Goal: Information Seeking & Learning: Learn about a topic

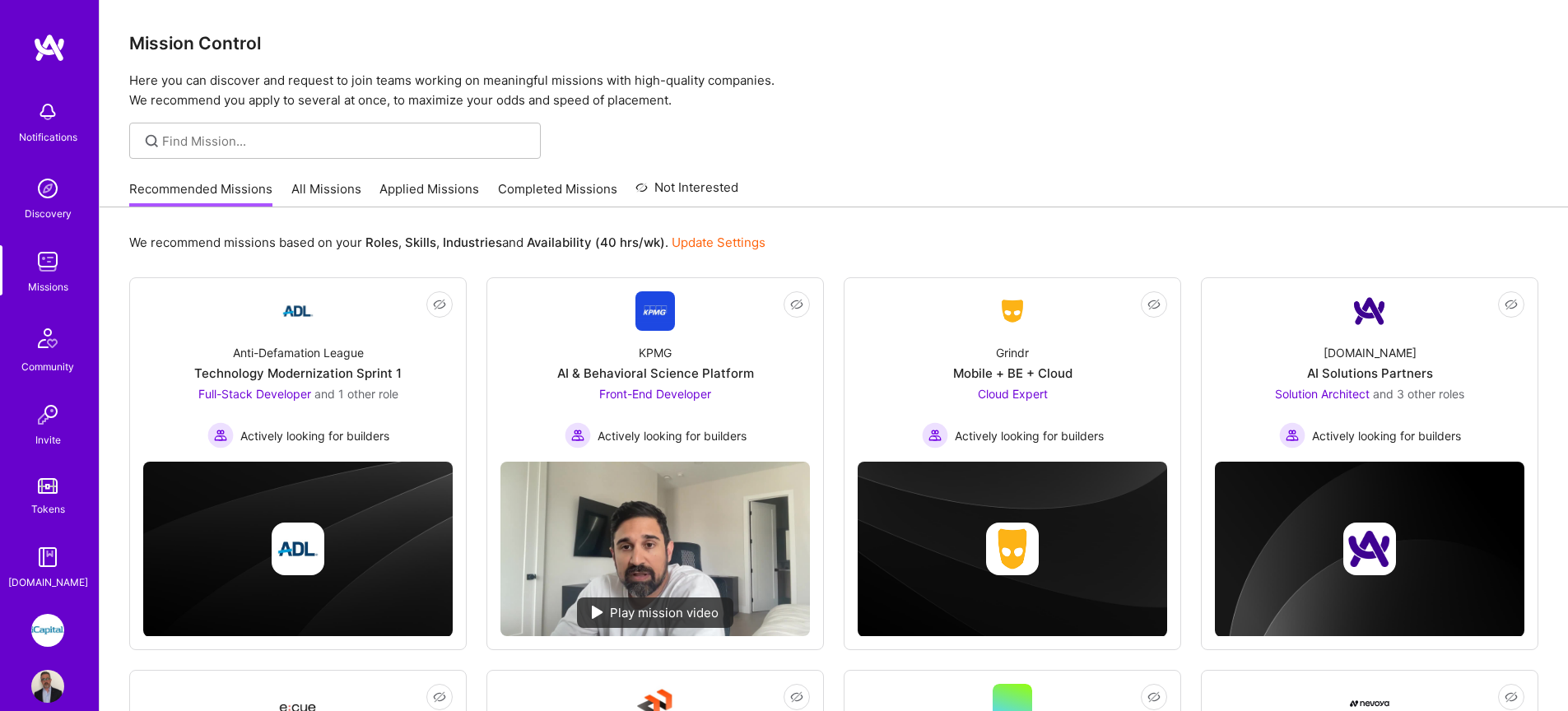
click at [339, 185] on link "All Missions" at bounding box center [326, 193] width 70 height 27
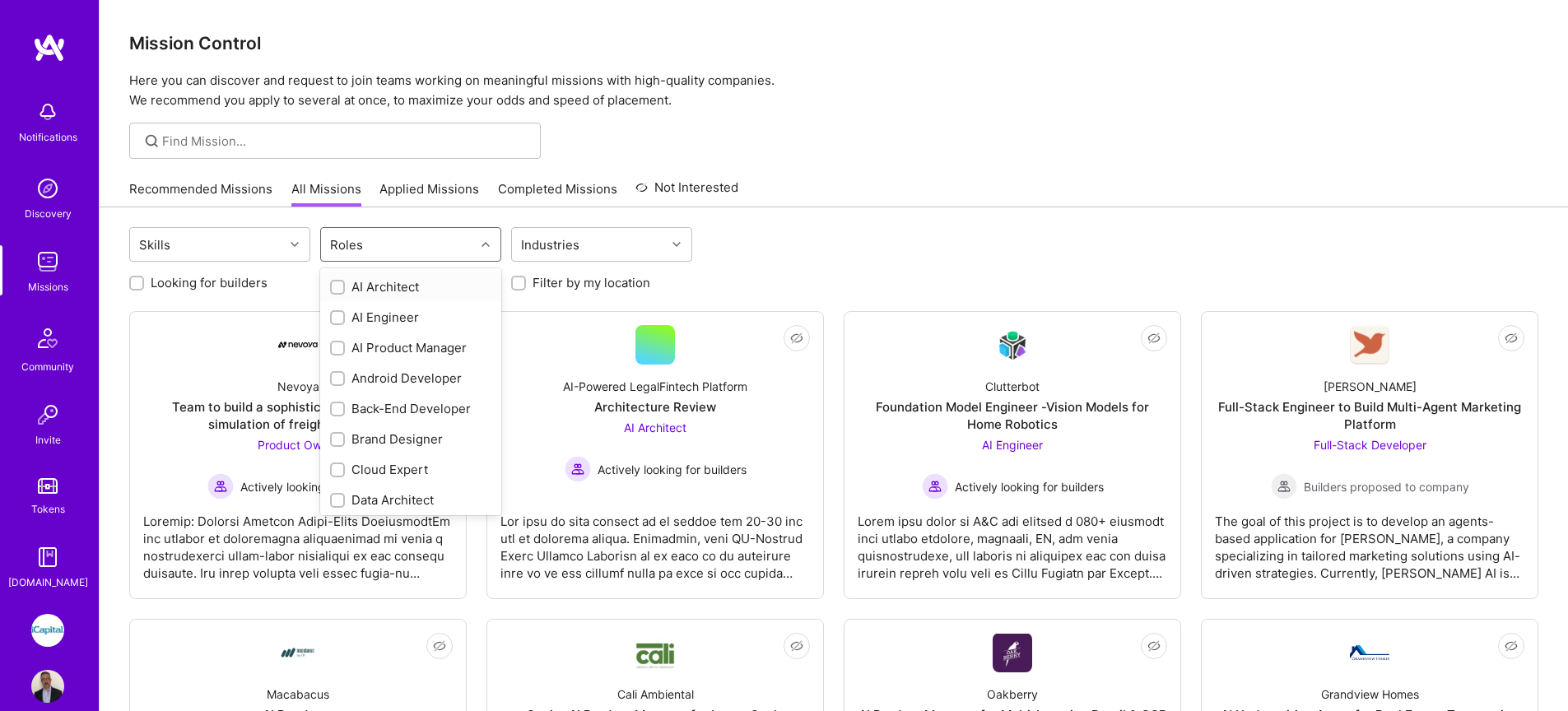
click at [381, 235] on div "Roles" at bounding box center [398, 244] width 154 height 33
click at [379, 369] on div "QA Engineer" at bounding box center [411, 374] width 162 height 17
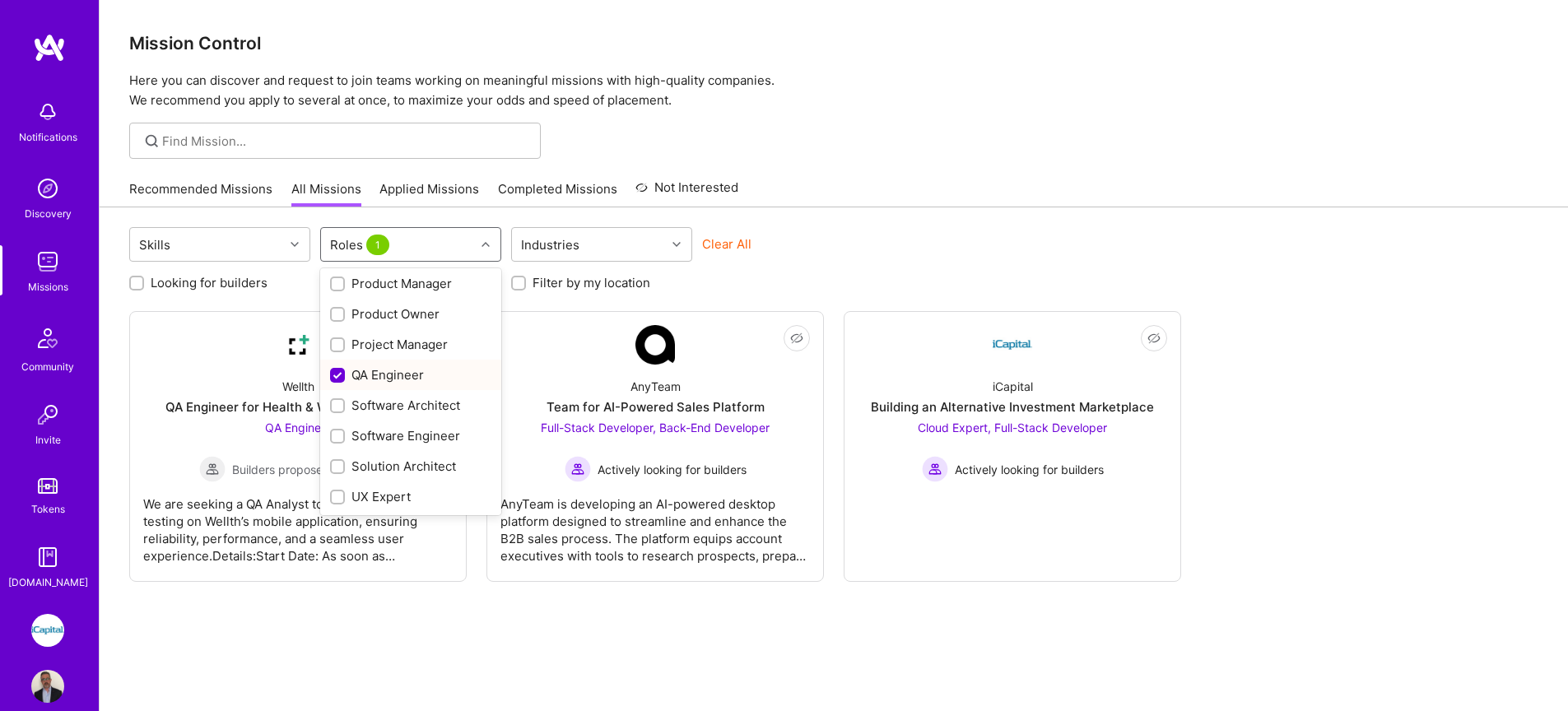
click at [398, 374] on div "QA Engineer" at bounding box center [411, 374] width 162 height 17
checkbox input "false"
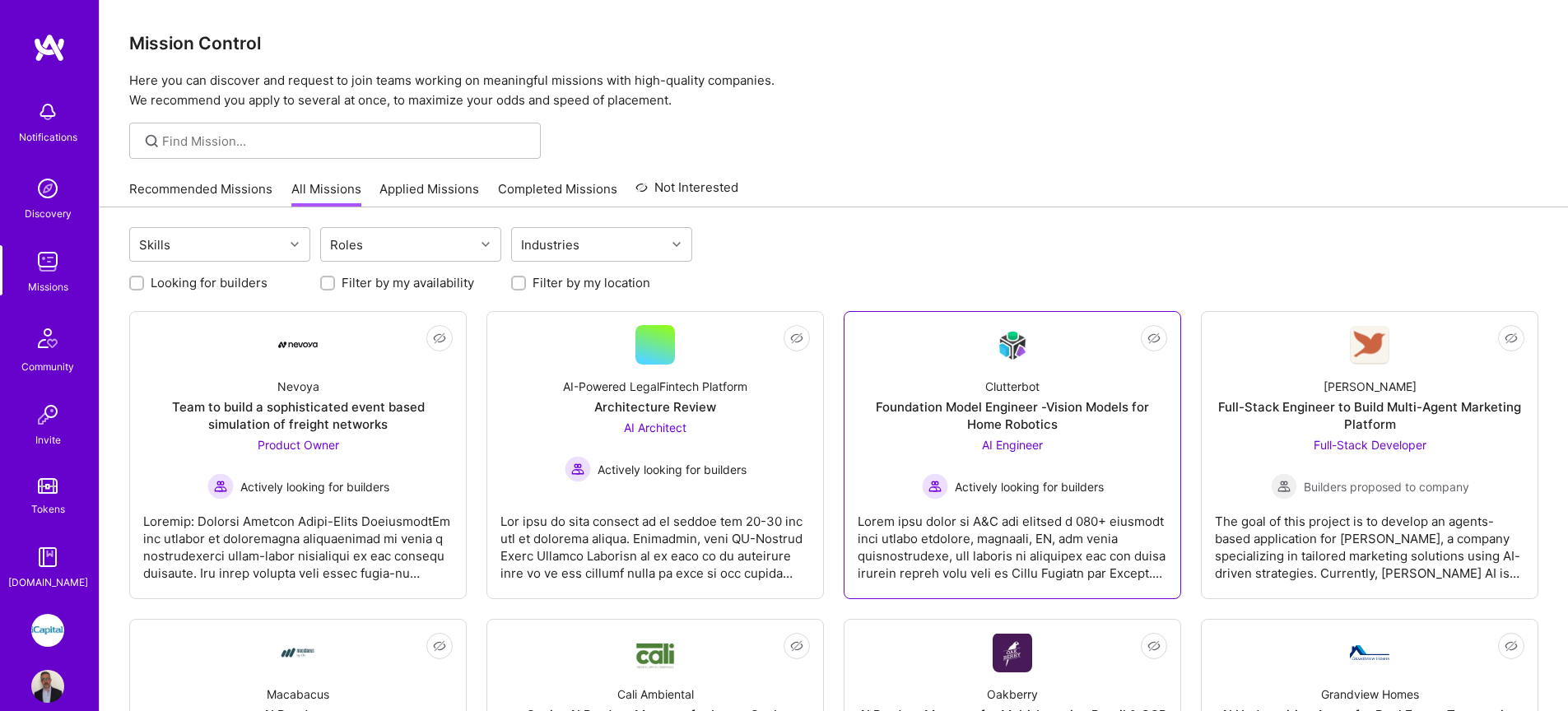
click at [922, 431] on div "Foundation Model Engineer -Vision Models for Home Robotics" at bounding box center [1012, 415] width 309 height 35
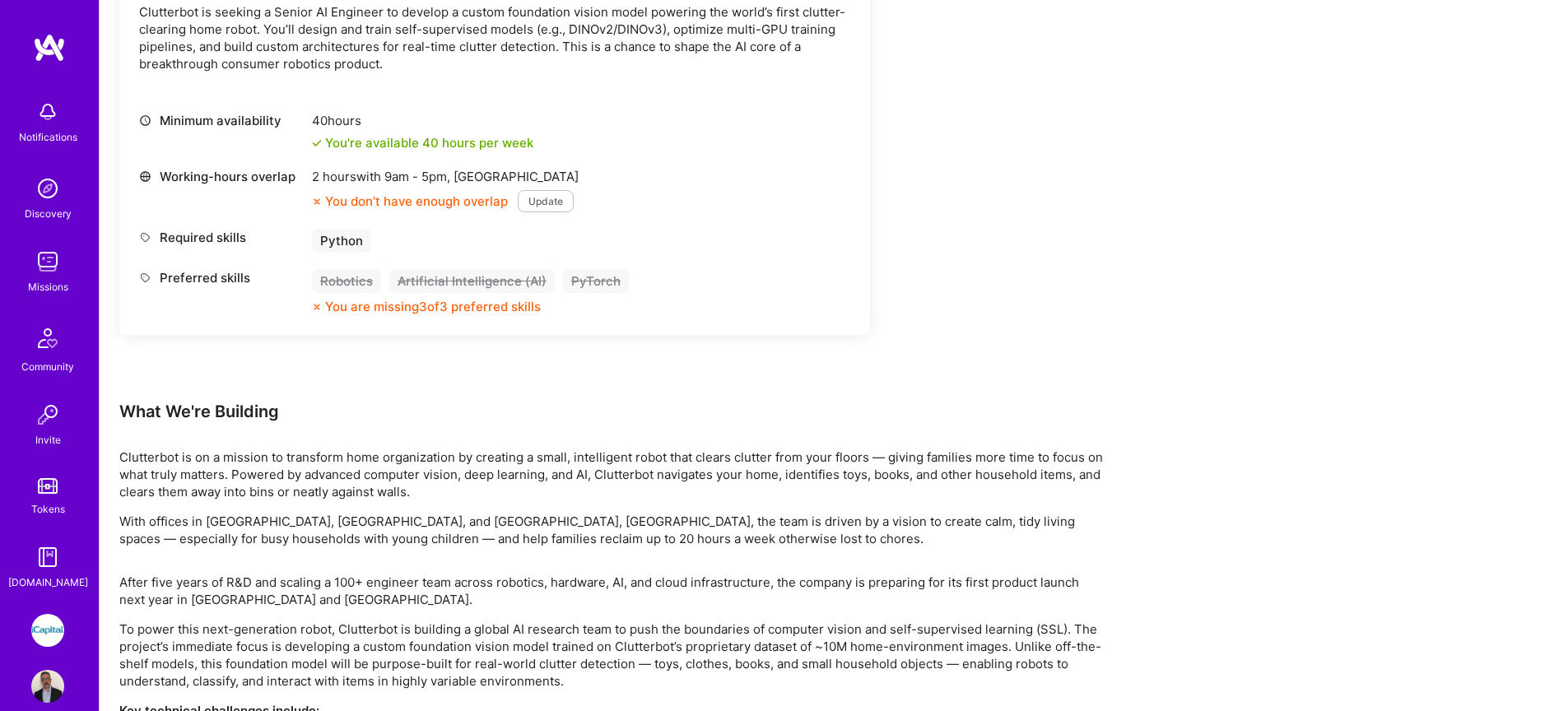
scroll to position [537, 0]
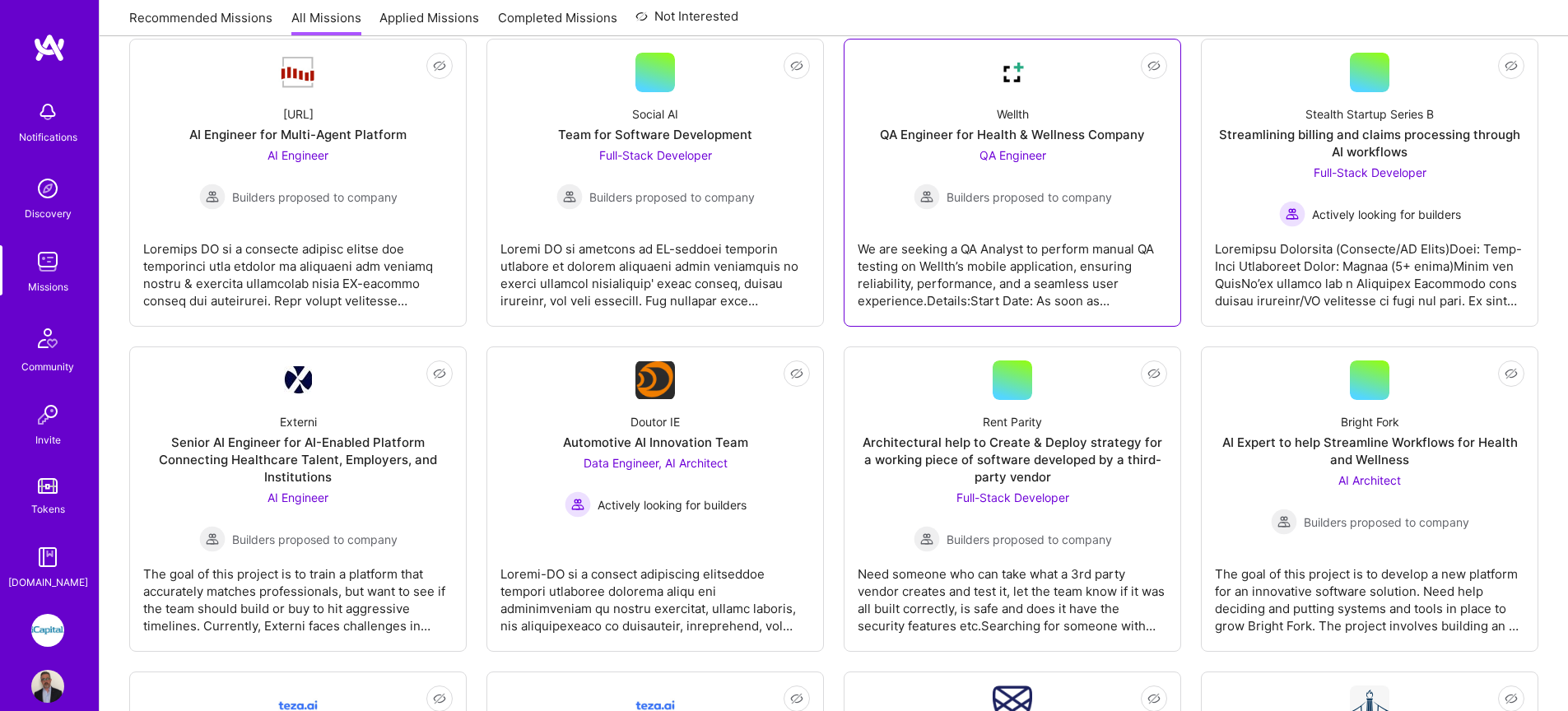
scroll to position [921, 0]
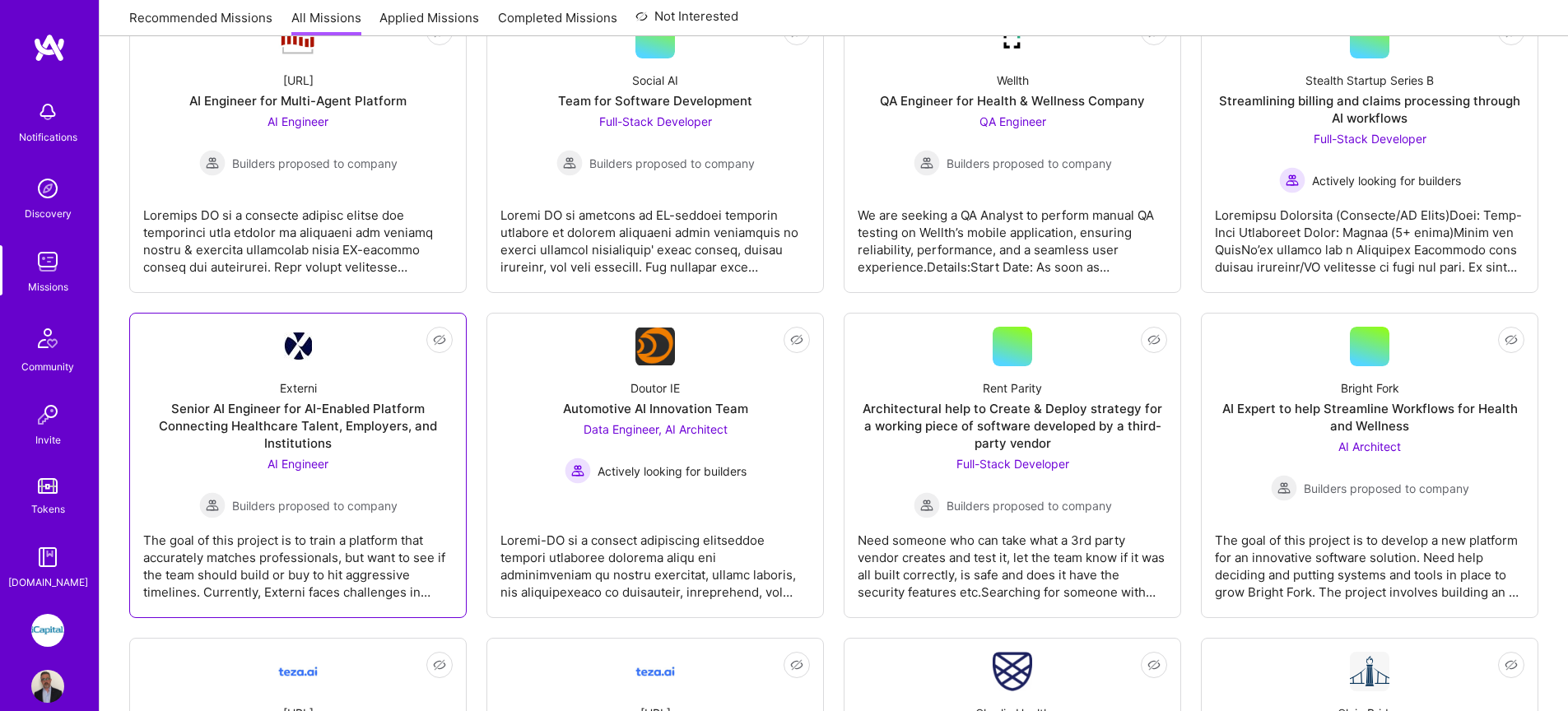
click at [389, 421] on div "Senior AI Engineer for AI-Enabled Platform Connecting Healthcare Talent, Employ…" at bounding box center [298, 426] width 309 height 52
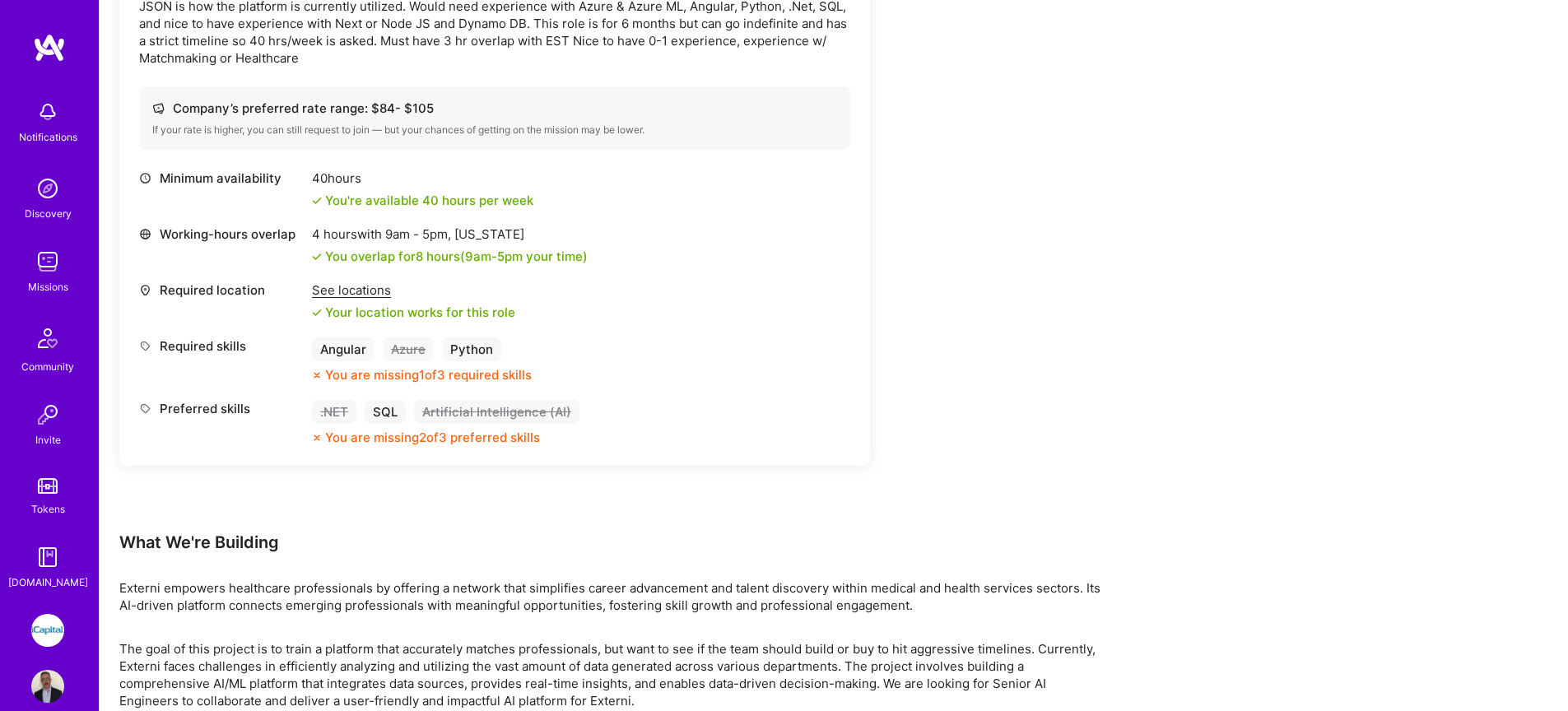
scroll to position [877, 0]
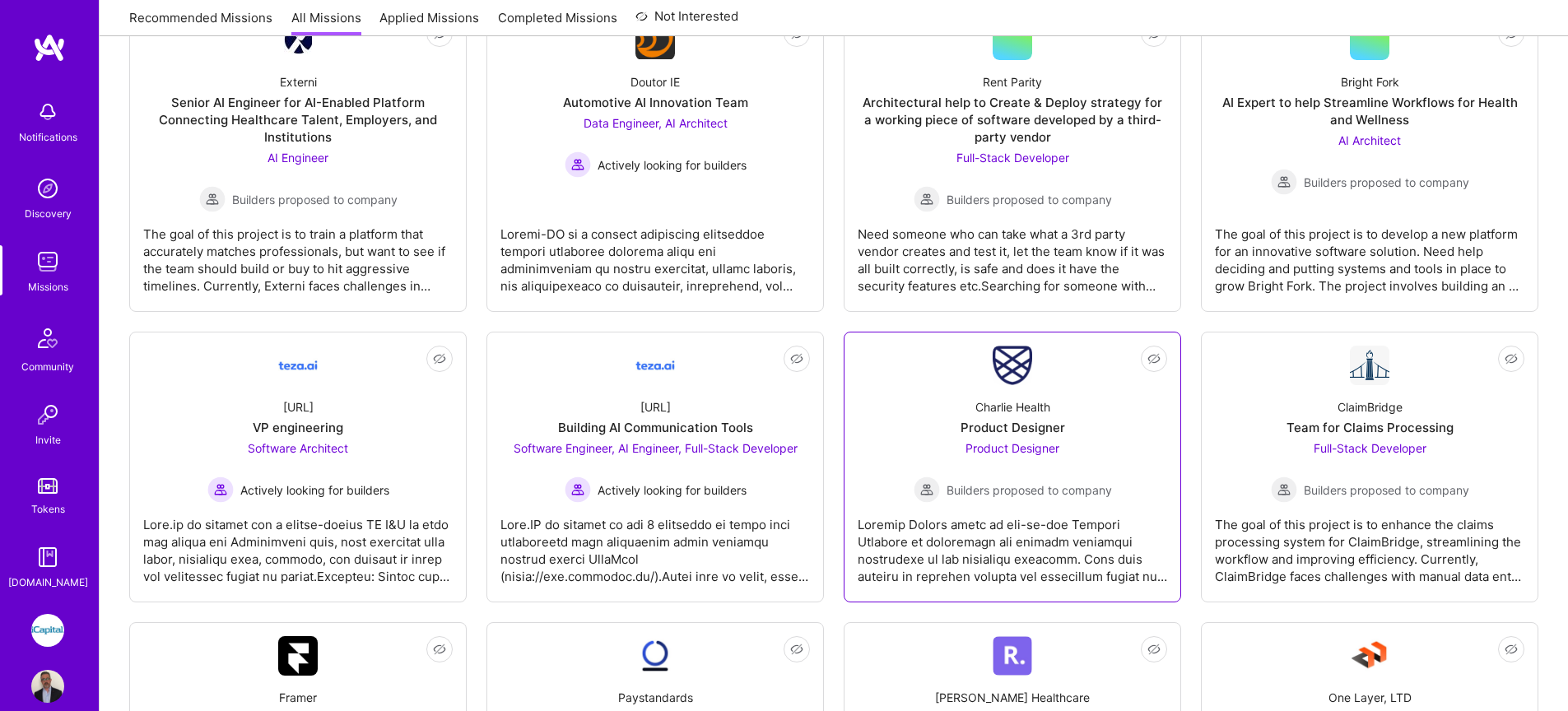
scroll to position [1229, 0]
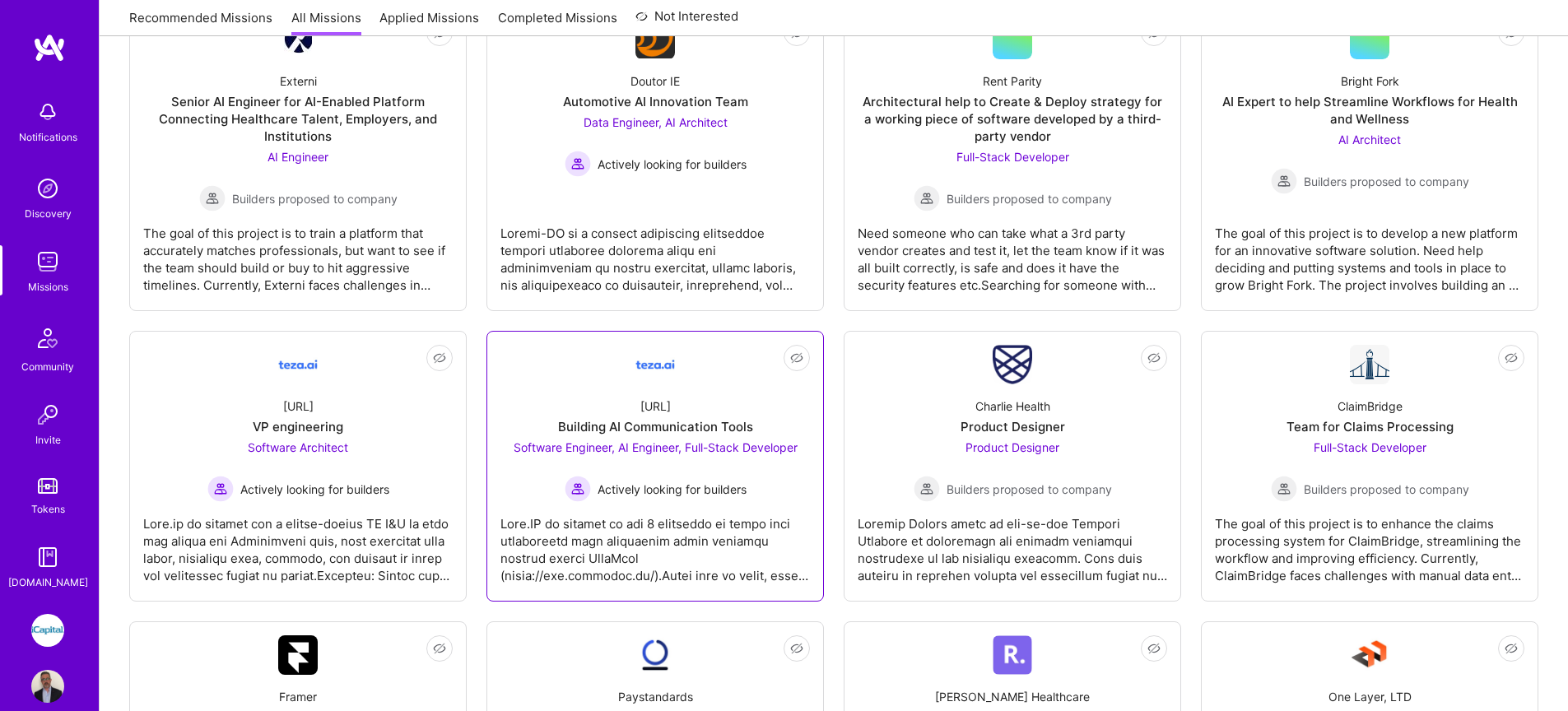
click at [699, 372] on link "Not Interested [URL] Building AI Communication Tools Software Engineer, AI Engi…" at bounding box center [655, 466] width 309 height 242
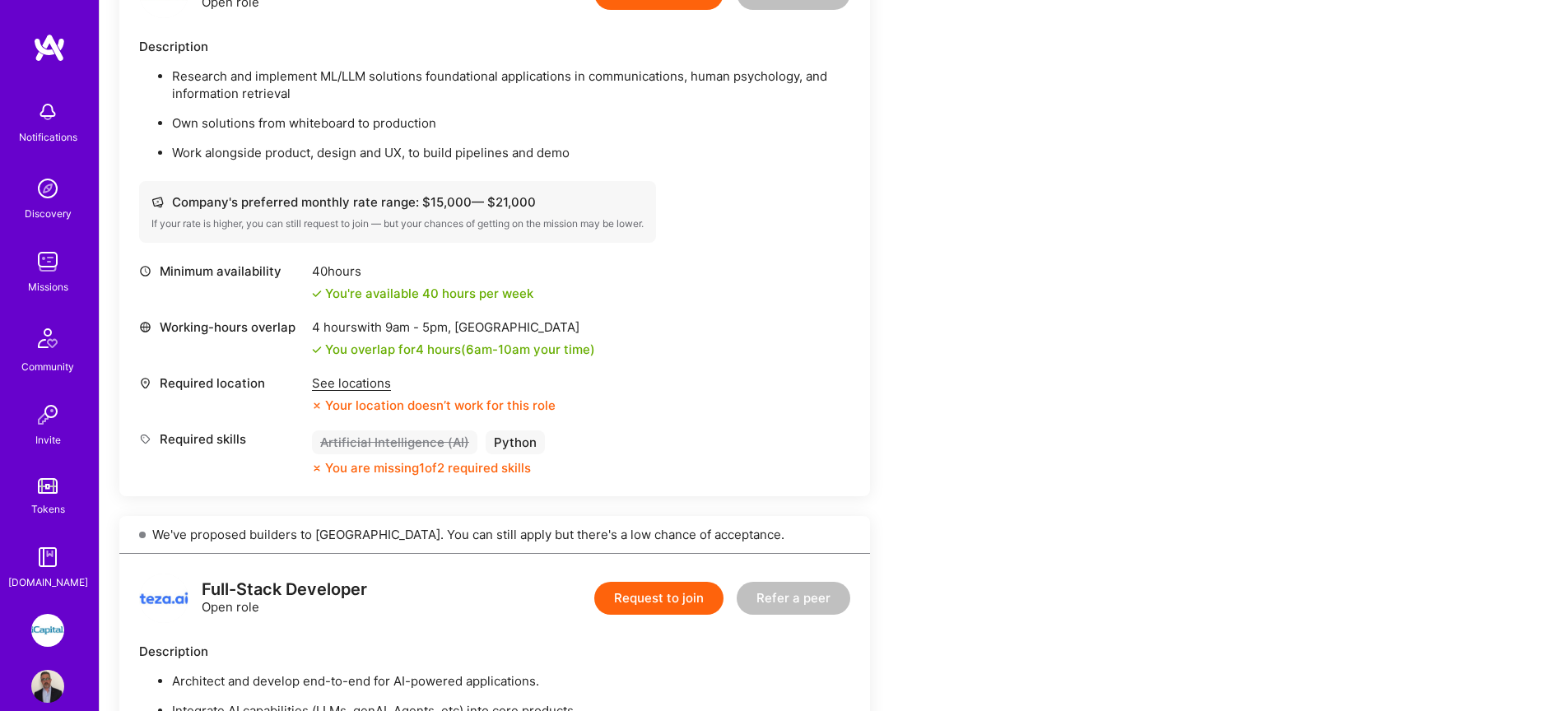
scroll to position [1169, 0]
click at [370, 384] on div "See locations" at bounding box center [434, 382] width 243 height 17
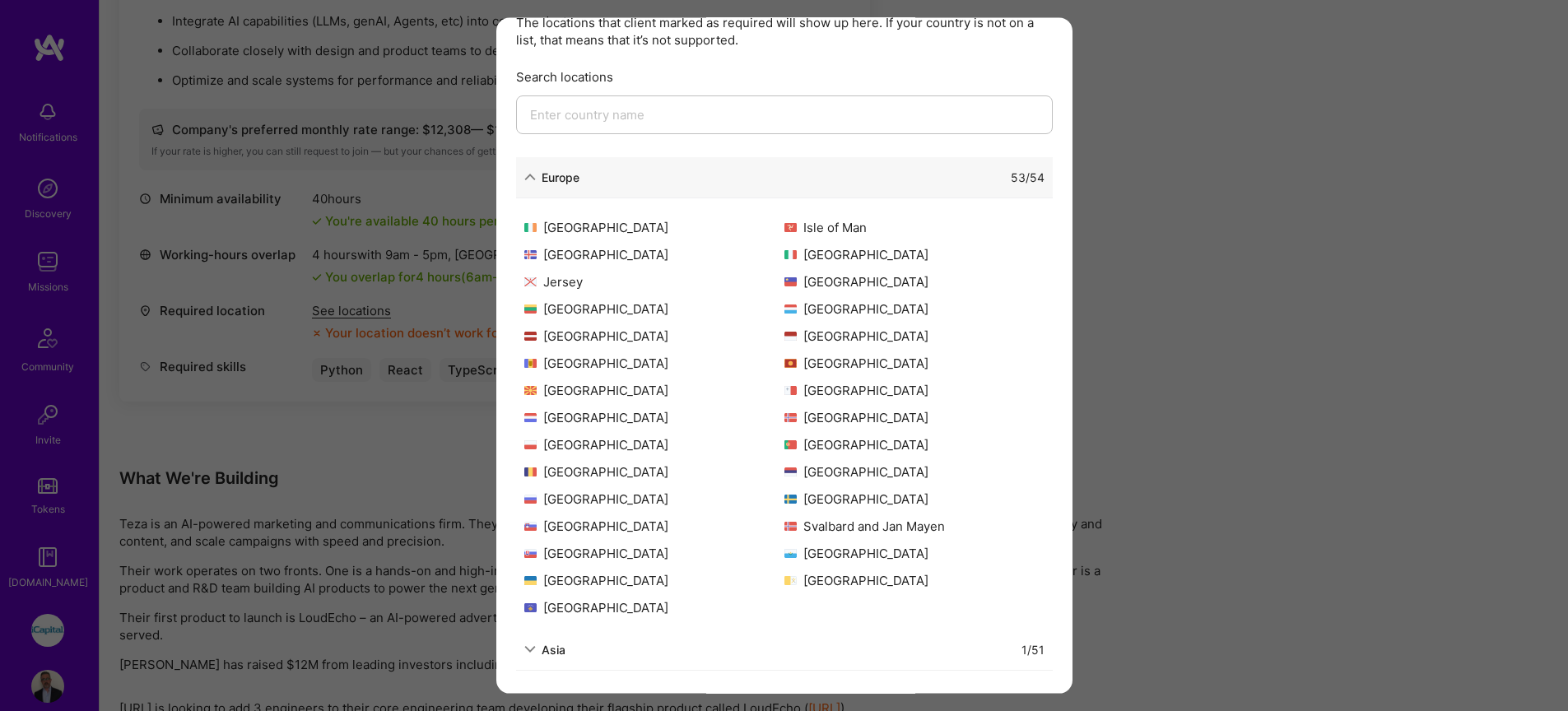
scroll to position [1859, 0]
click at [526, 648] on icon "modal" at bounding box center [531, 649] width 12 height 12
click at [532, 646] on icon "modal" at bounding box center [531, 649] width 12 height 12
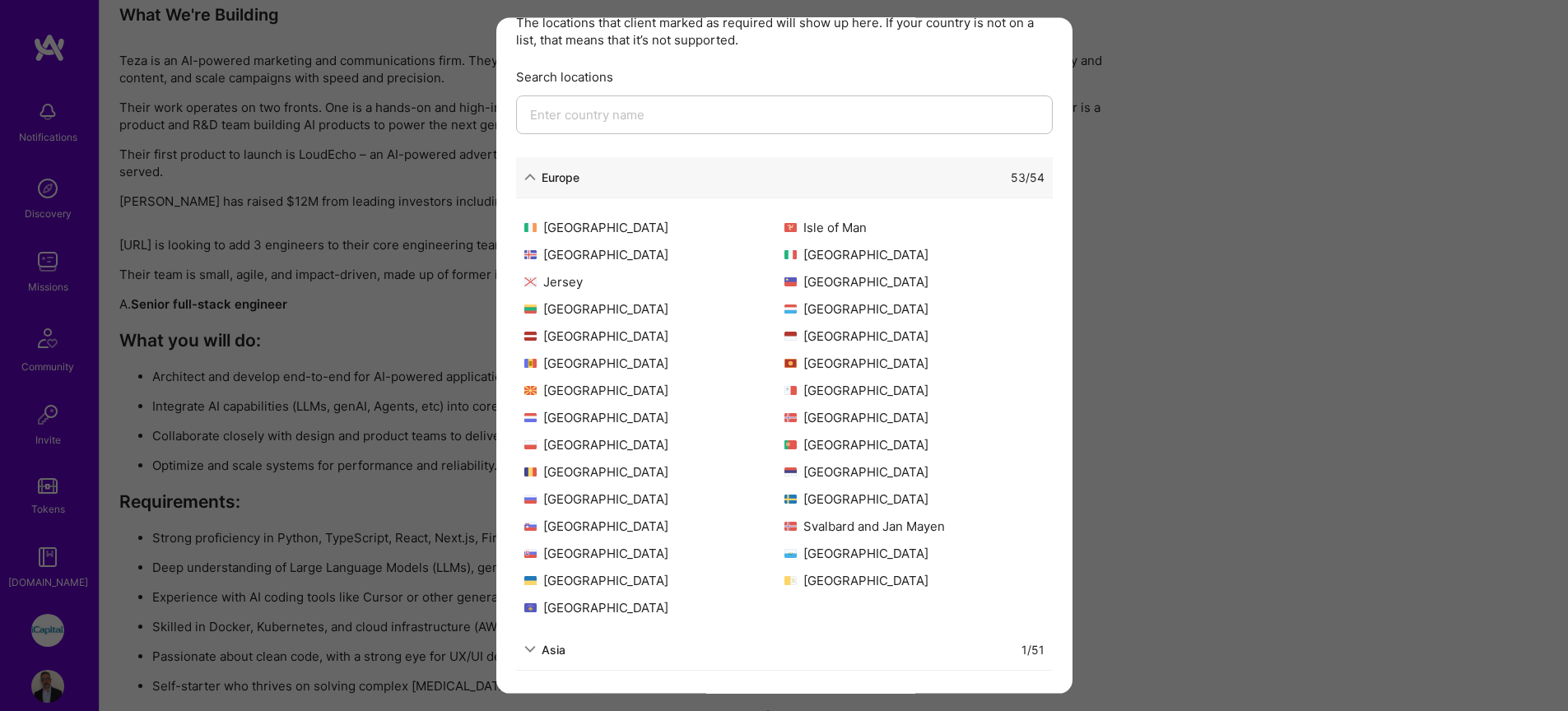
scroll to position [2370, 0]
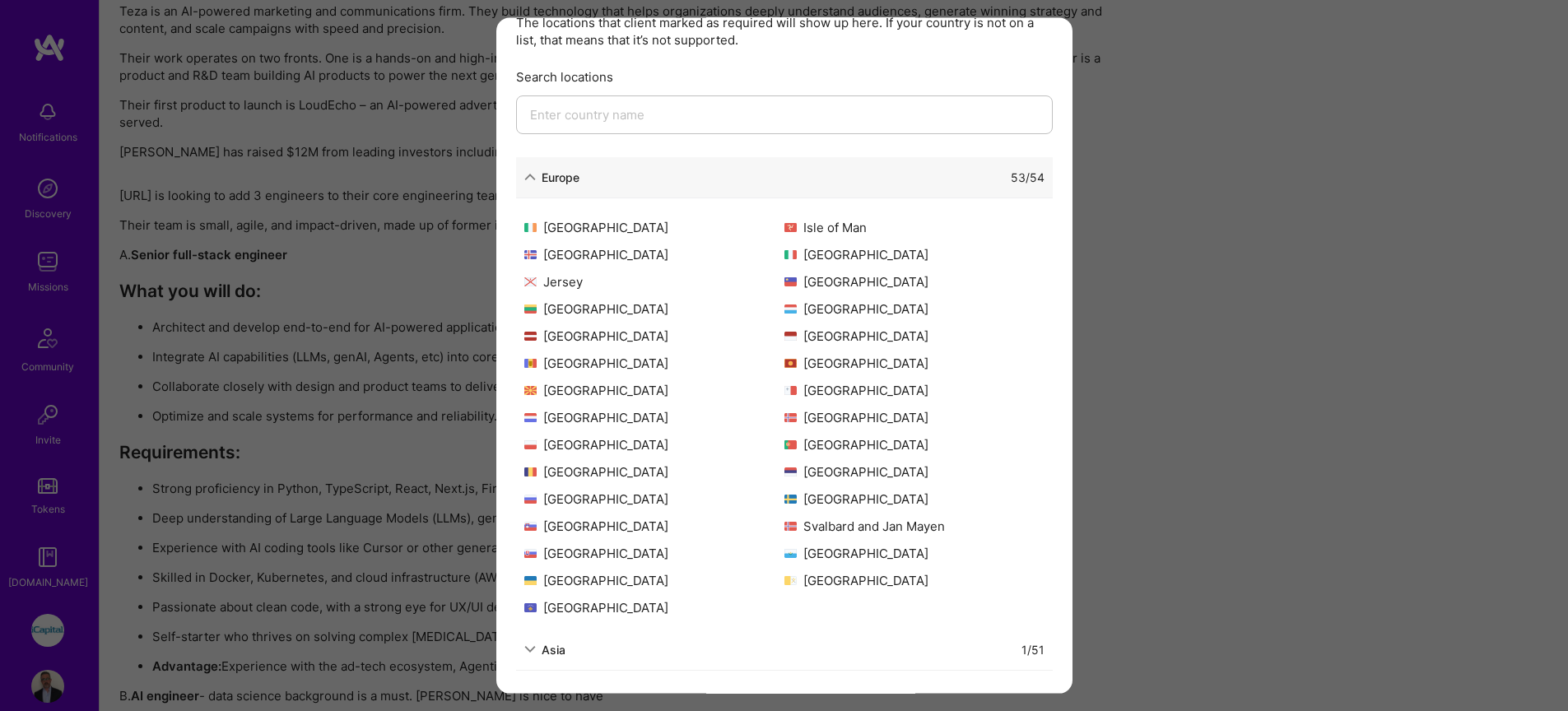
click at [527, 178] on icon "modal" at bounding box center [531, 178] width 12 height 12
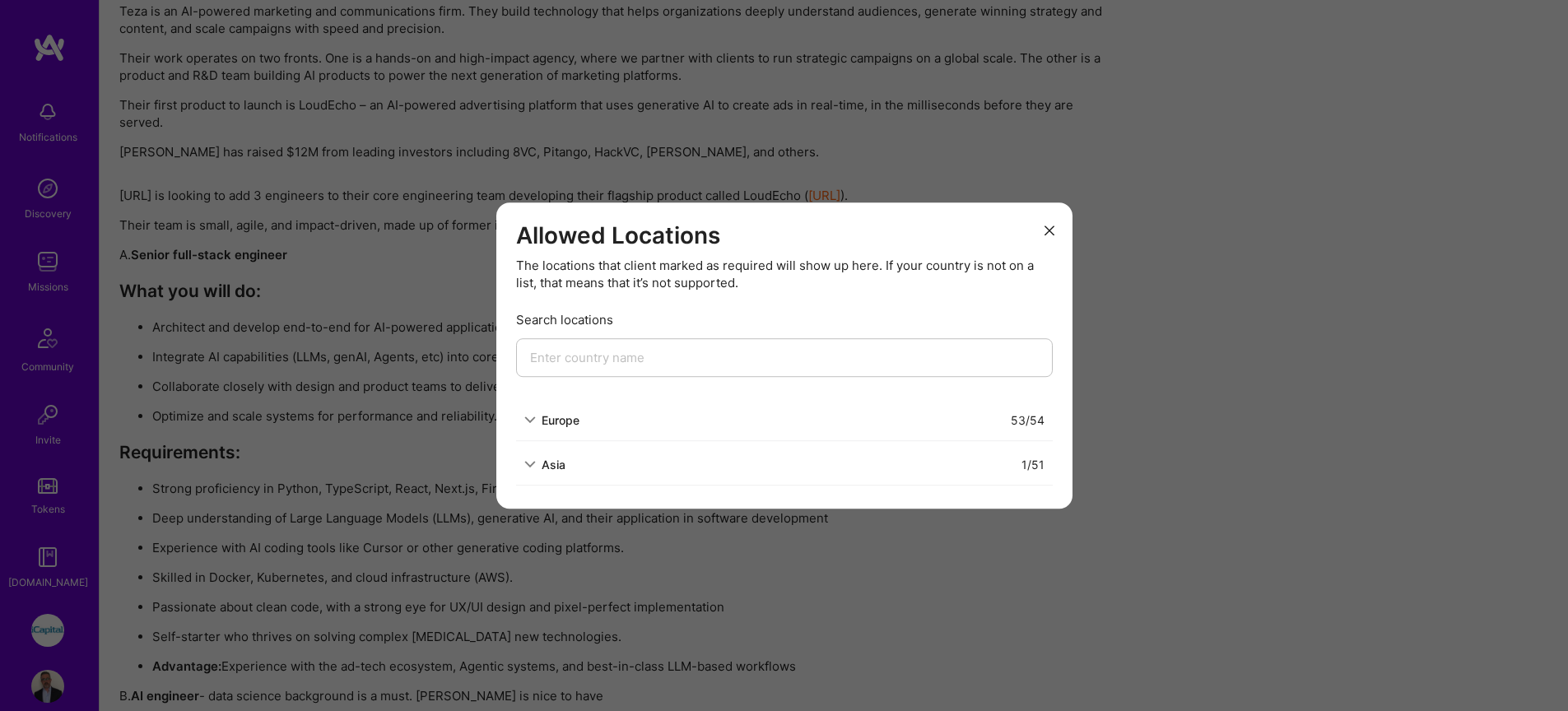
click at [535, 469] on div "Asia" at bounding box center [545, 464] width 41 height 17
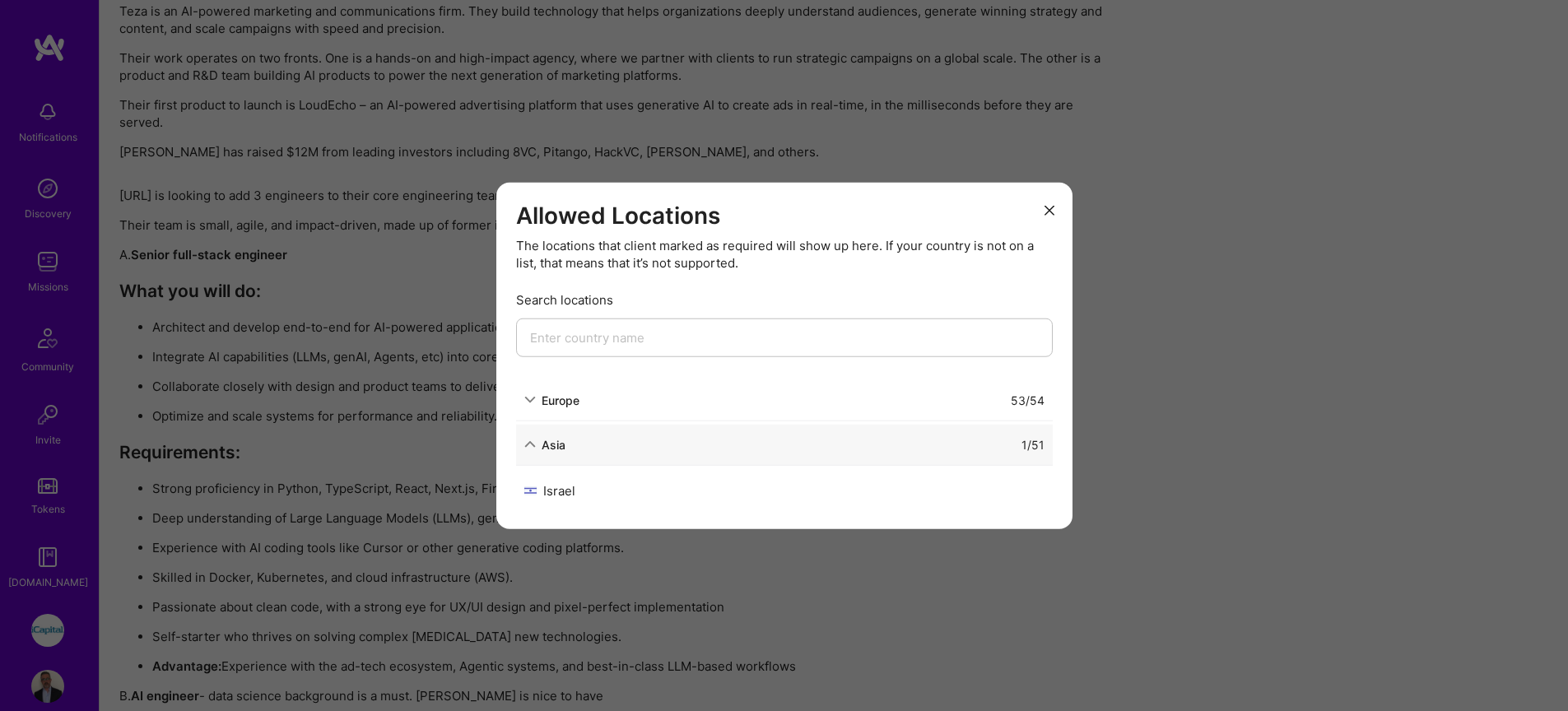
click at [1051, 214] on button "modal" at bounding box center [1049, 208] width 20 height 27
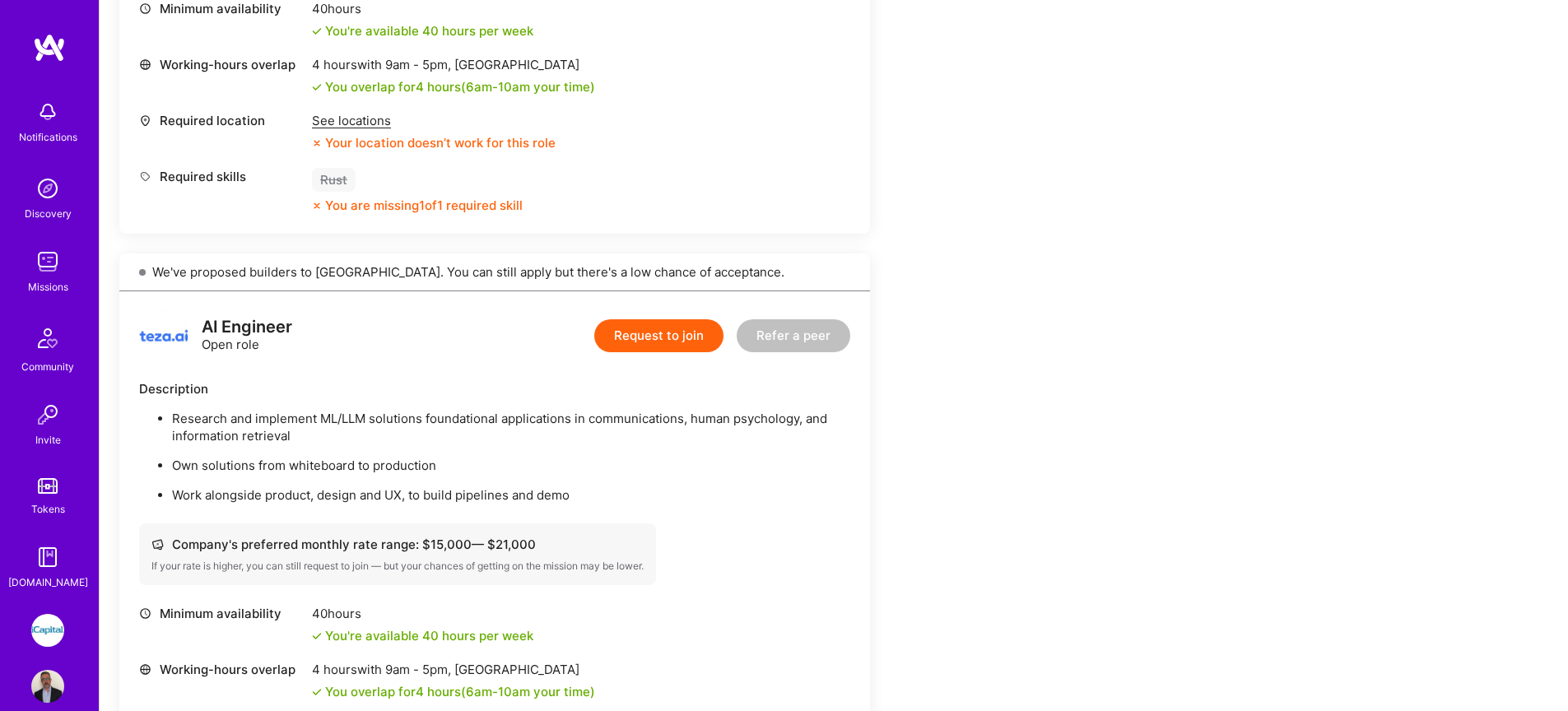
scroll to position [822, 0]
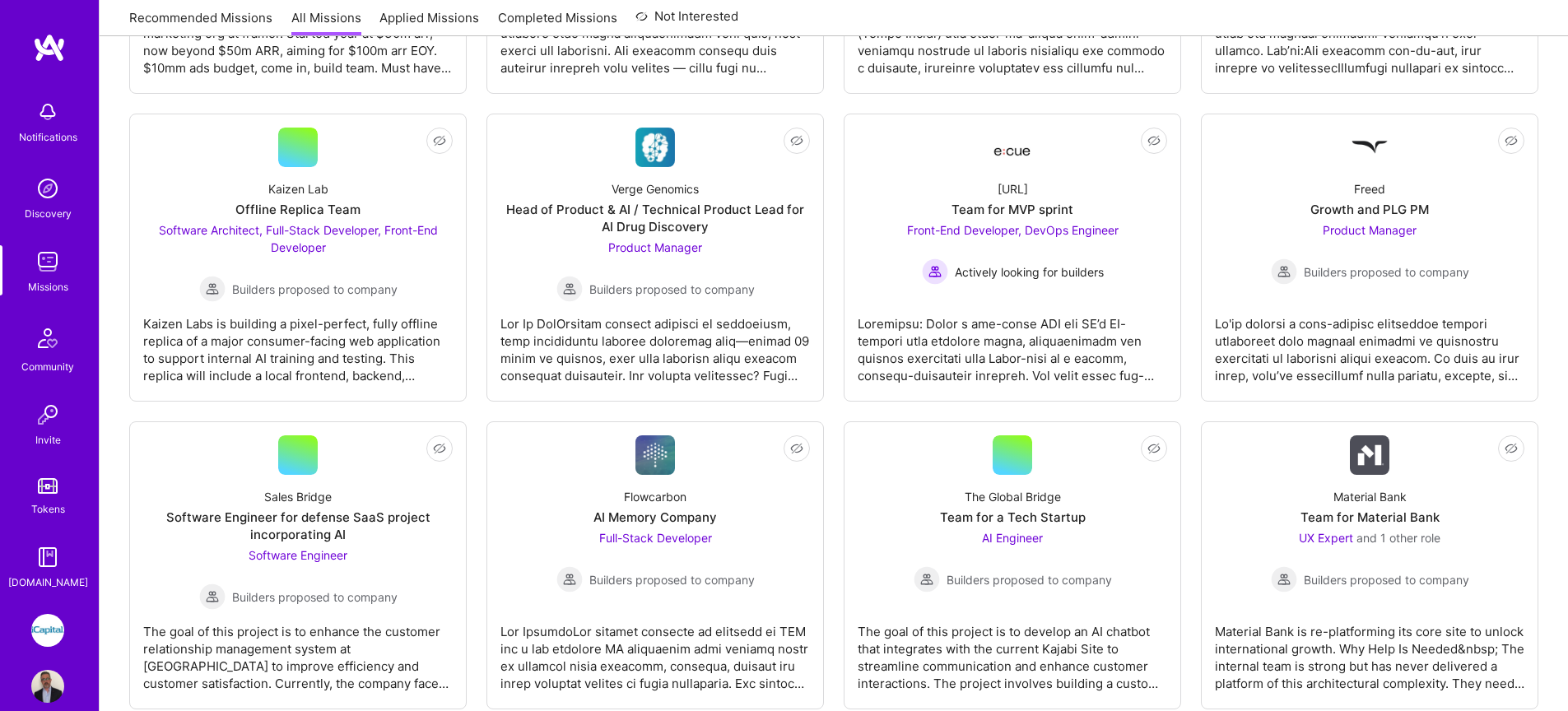
scroll to position [2193, 0]
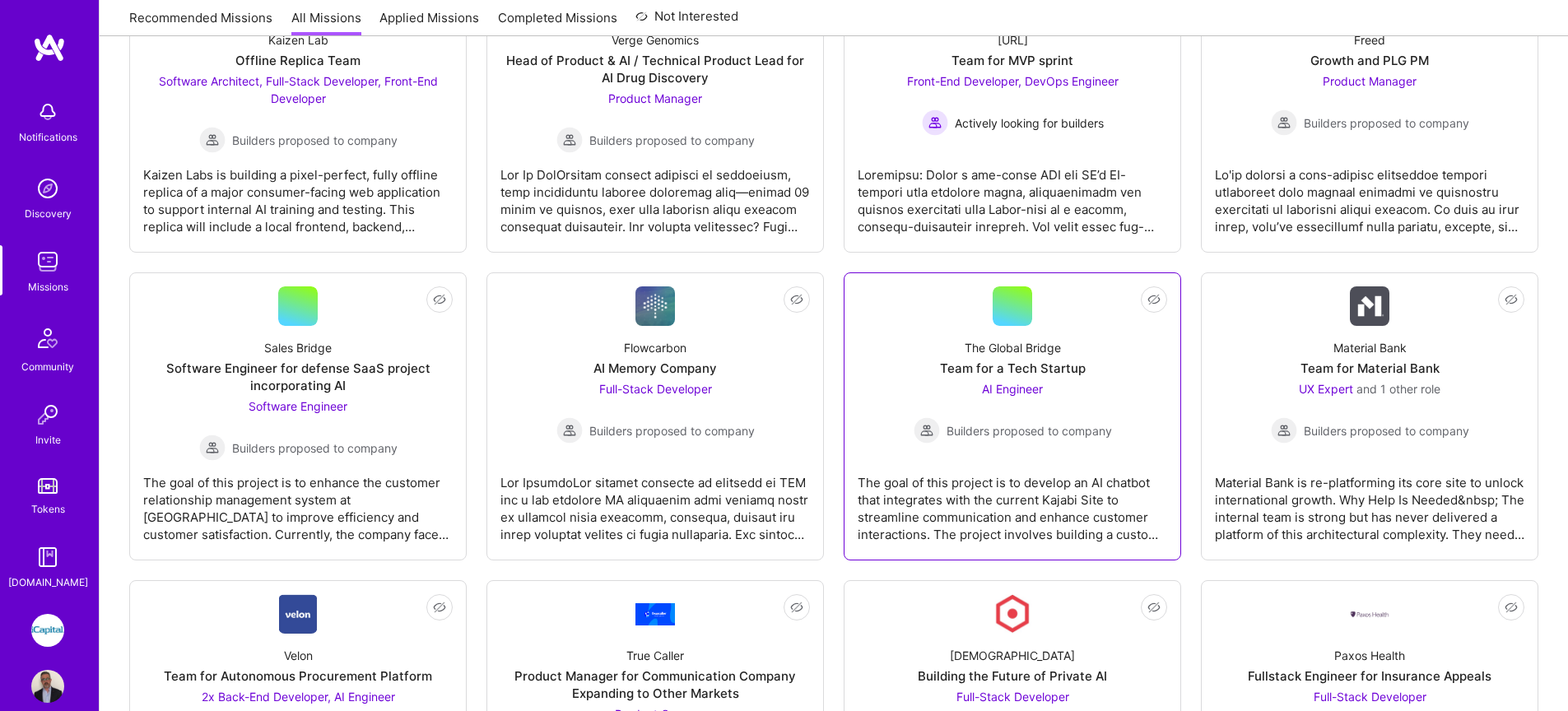
click at [943, 378] on div "The Global Bridge Team for a Tech Startup AI Engineer Builders proposed to comp…" at bounding box center [1012, 385] width 309 height 118
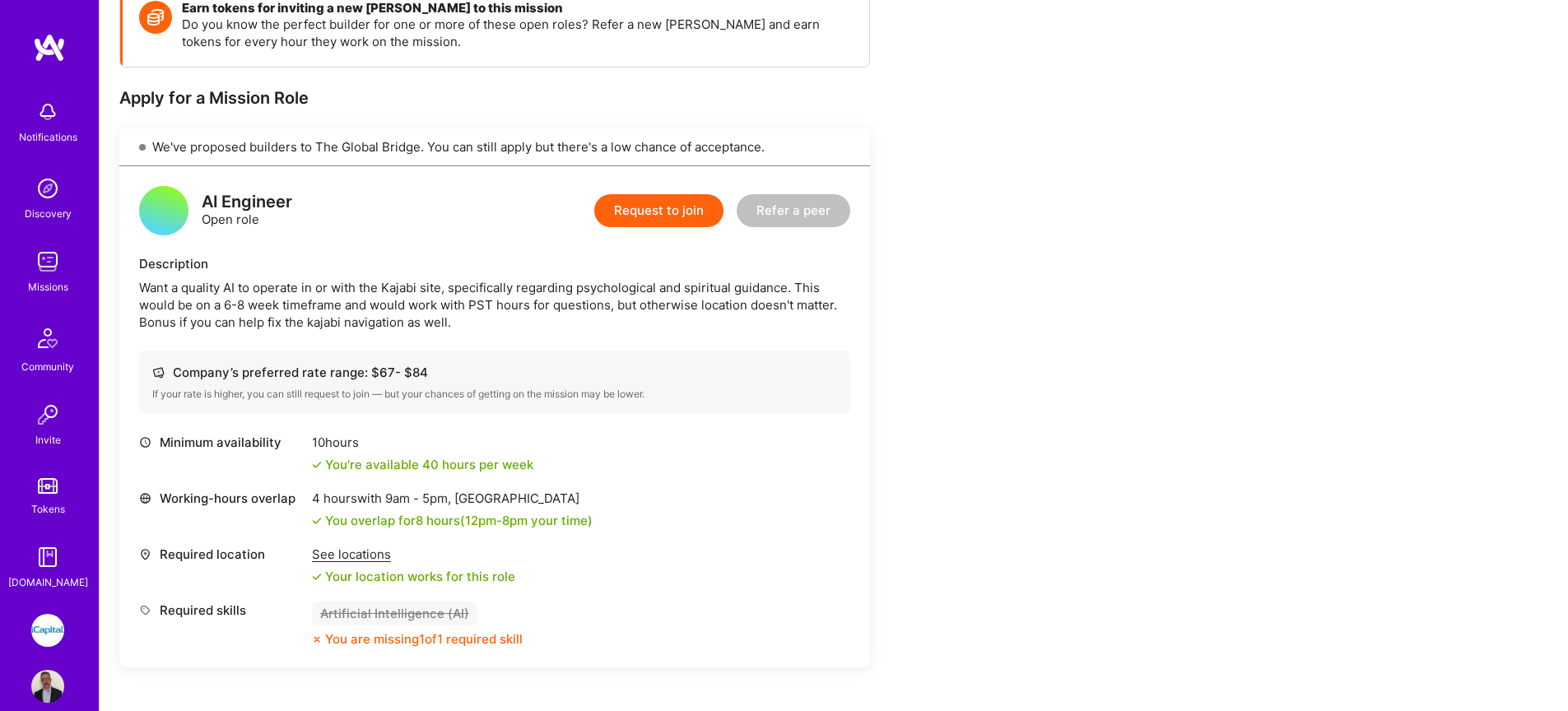
scroll to position [232, 0]
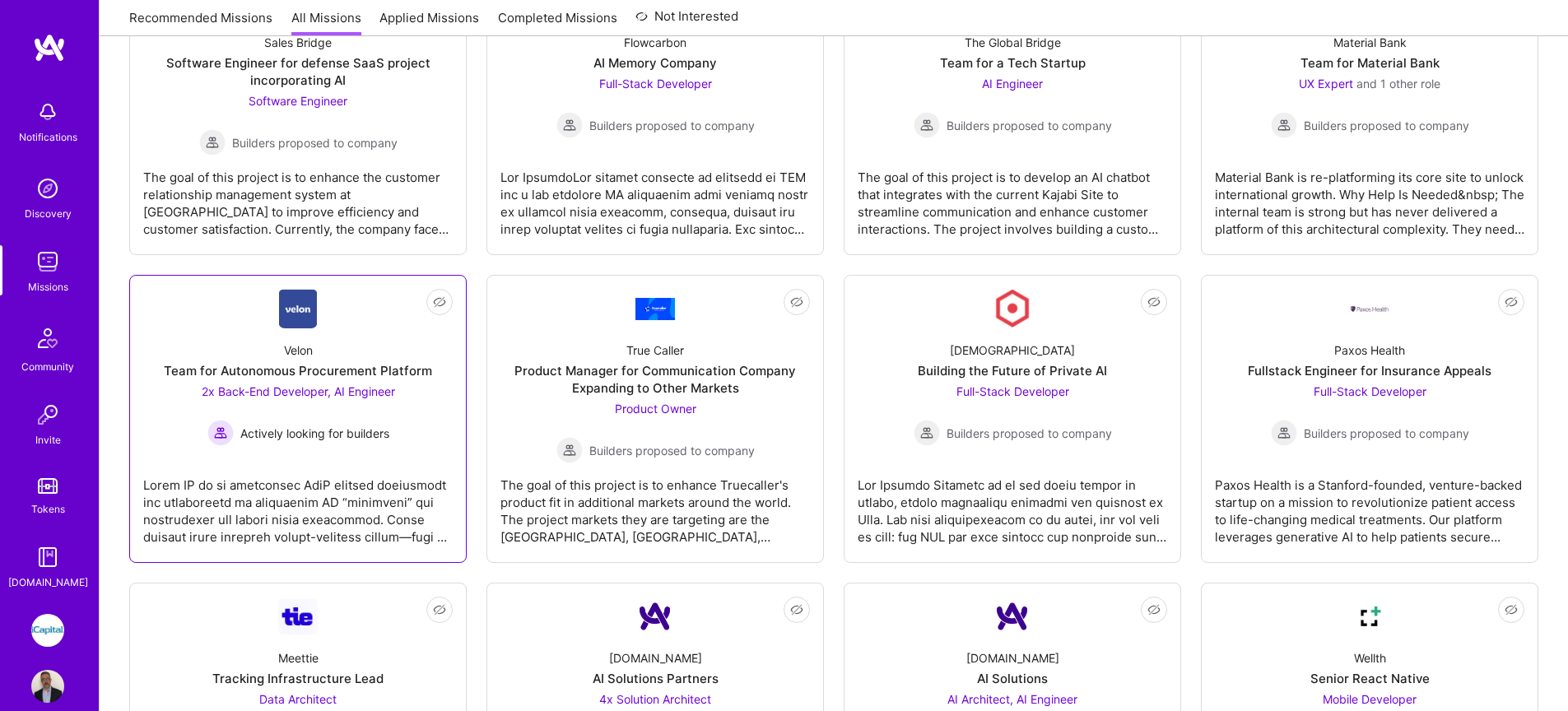
scroll to position [2499, 0]
click at [303, 361] on div "Team for Autonomous Procurement Platform" at bounding box center [297, 369] width 268 height 17
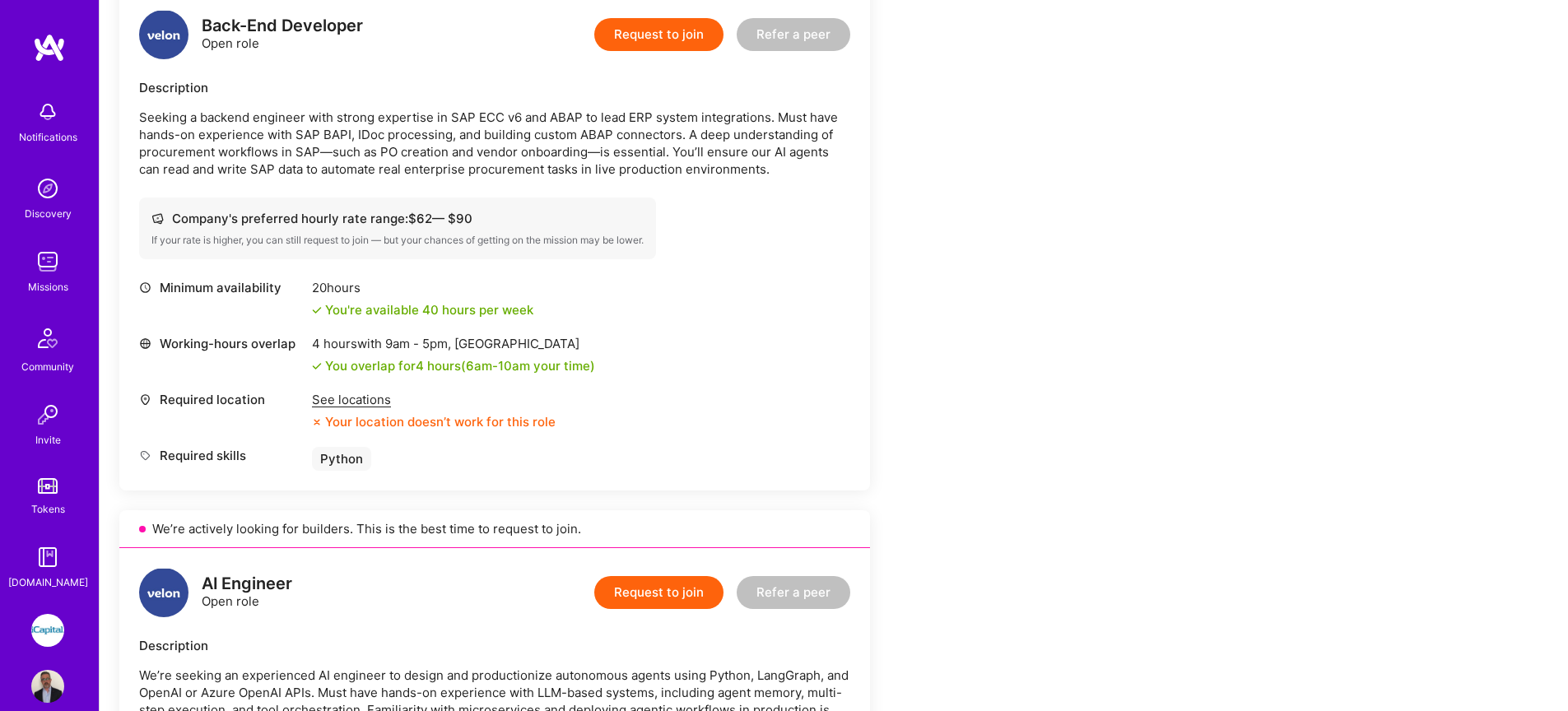
scroll to position [434, 0]
click at [365, 397] on div "See locations" at bounding box center [434, 398] width 243 height 17
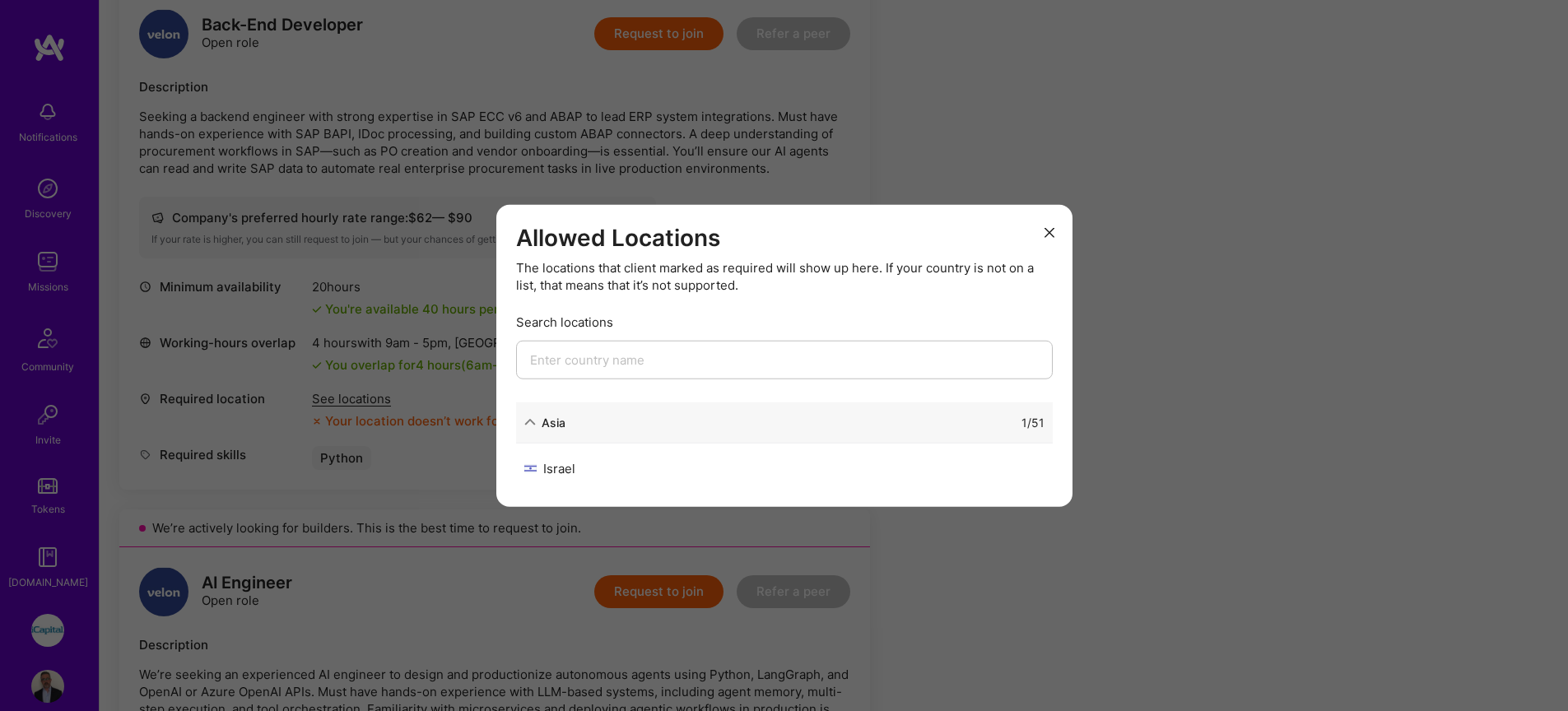
click at [545, 423] on div "Asia" at bounding box center [554, 421] width 24 height 17
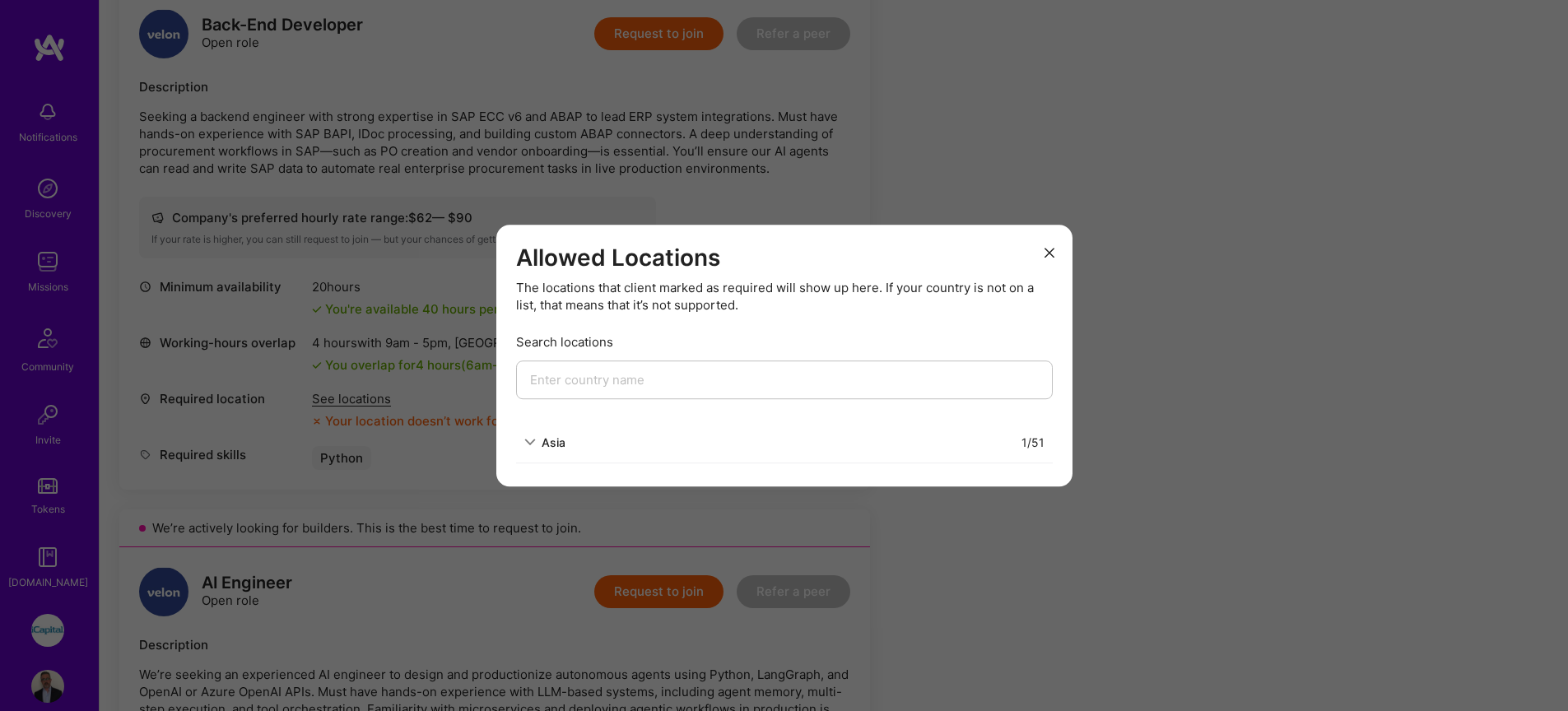
click at [363, 115] on div "Allowed Locations The locations that client marked as required will show up her…" at bounding box center [784, 355] width 1568 height 711
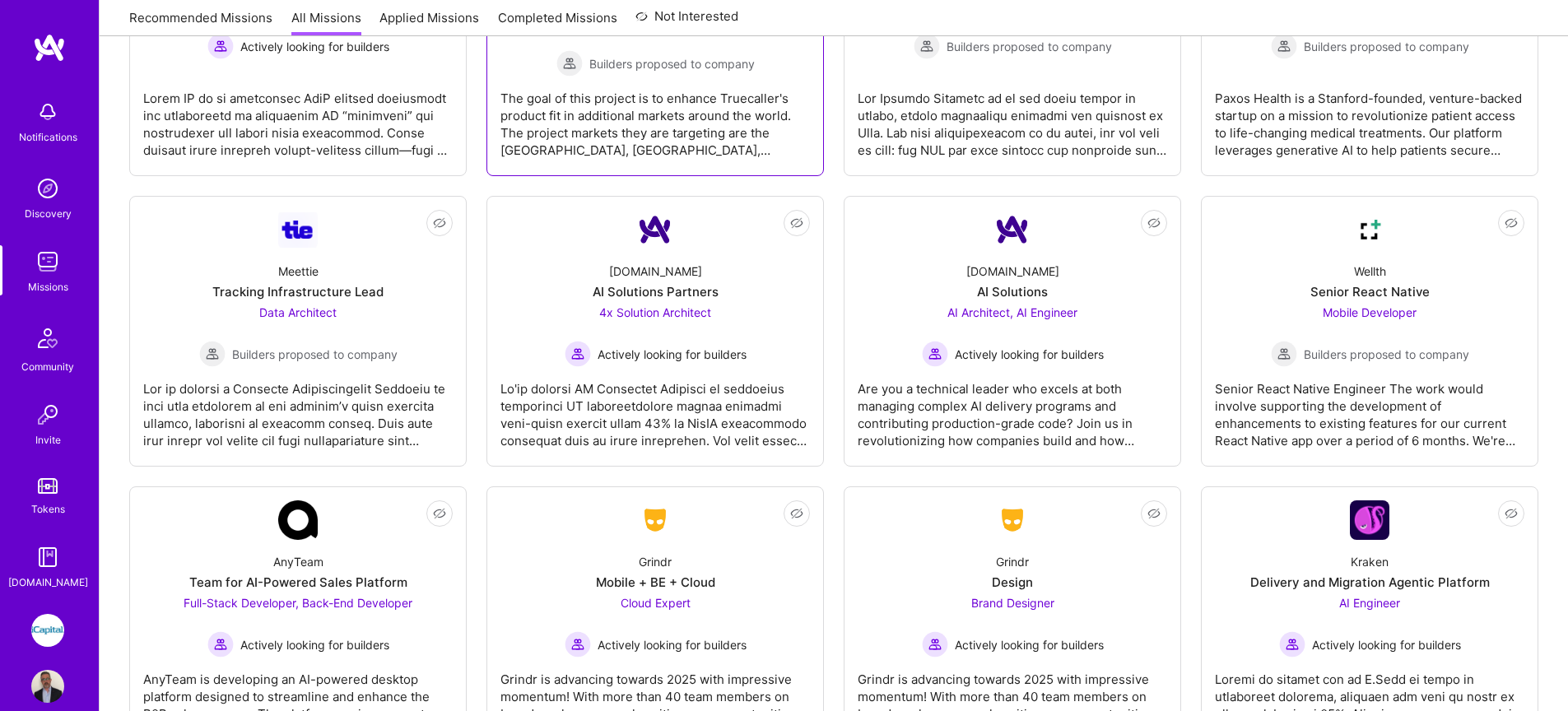
scroll to position [2896, 0]
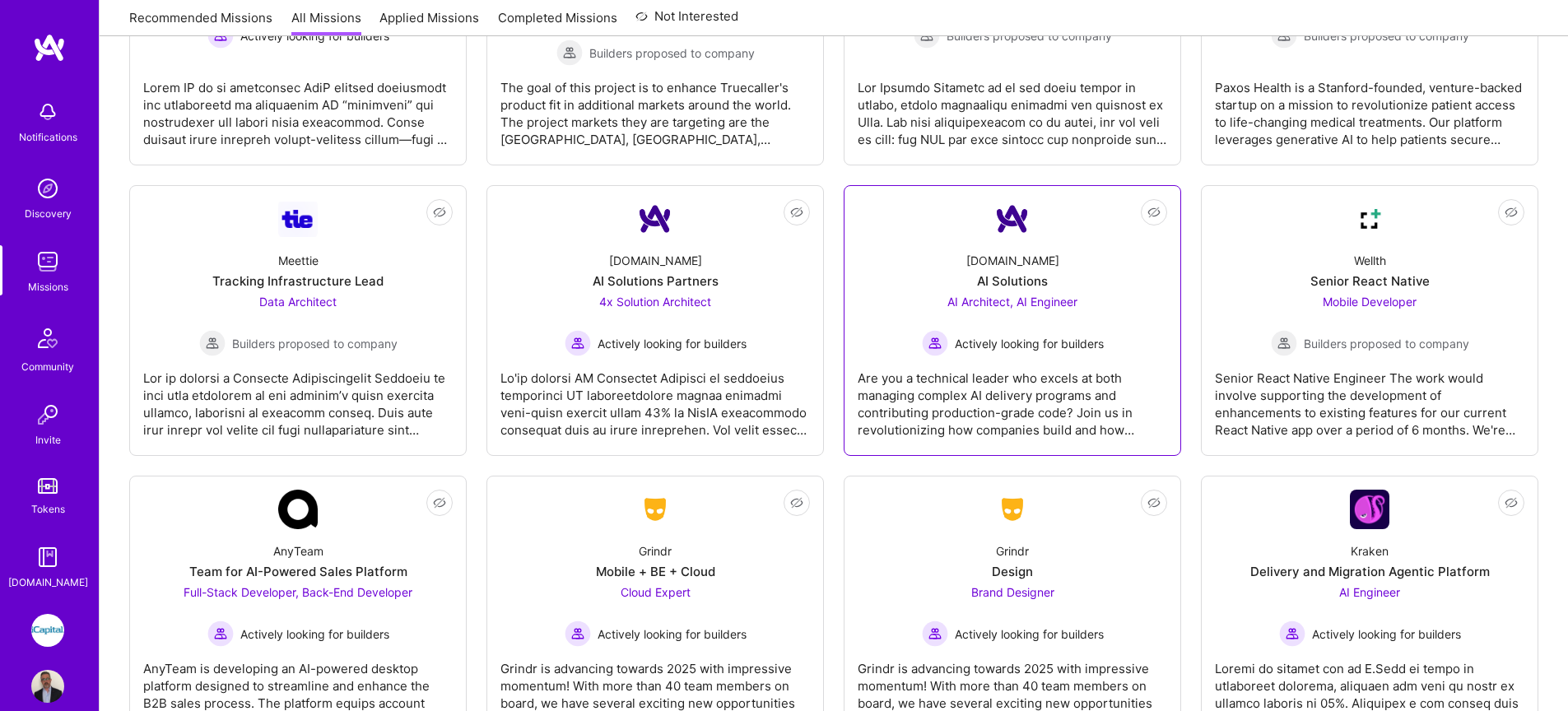
click at [1017, 307] on span "AI Architect, AI Engineer" at bounding box center [1012, 301] width 130 height 14
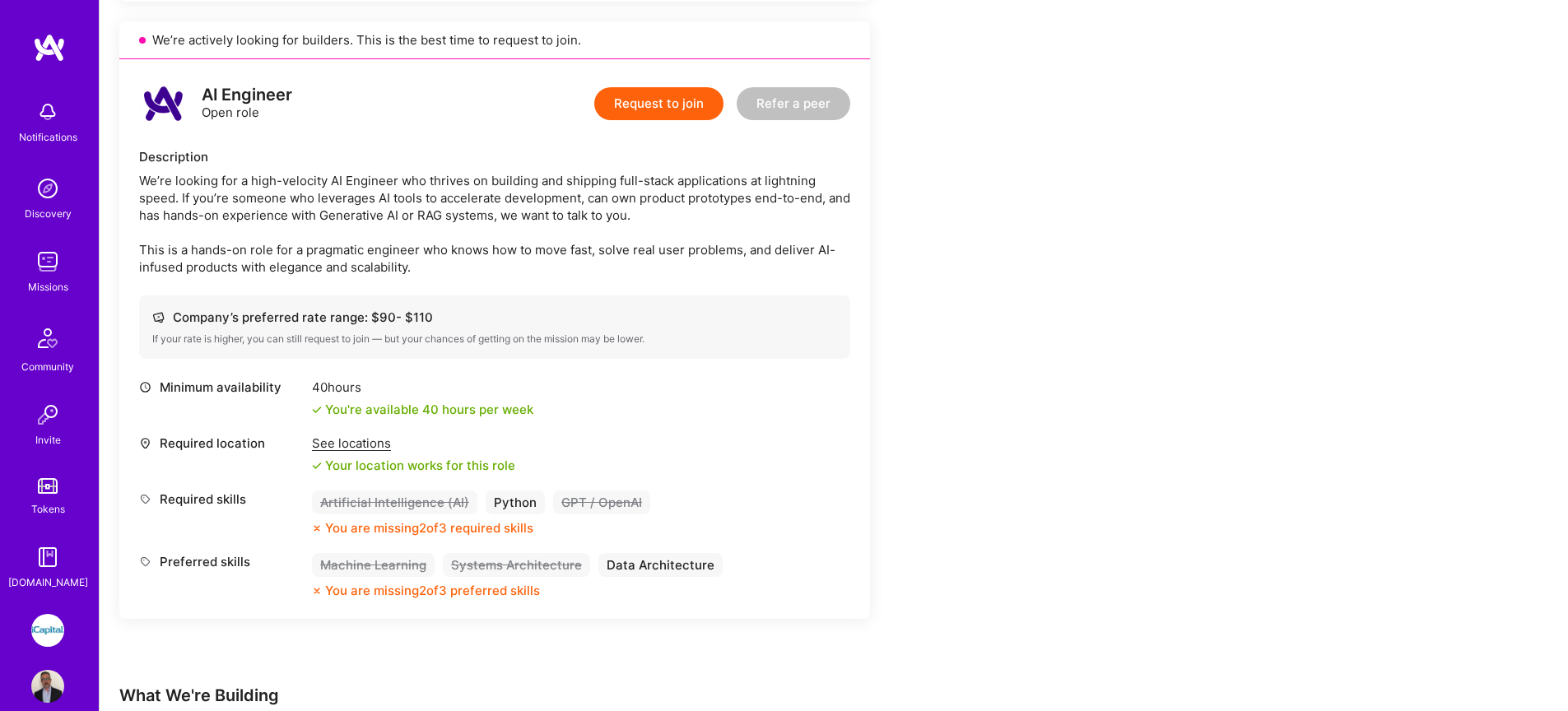
scroll to position [1016, 0]
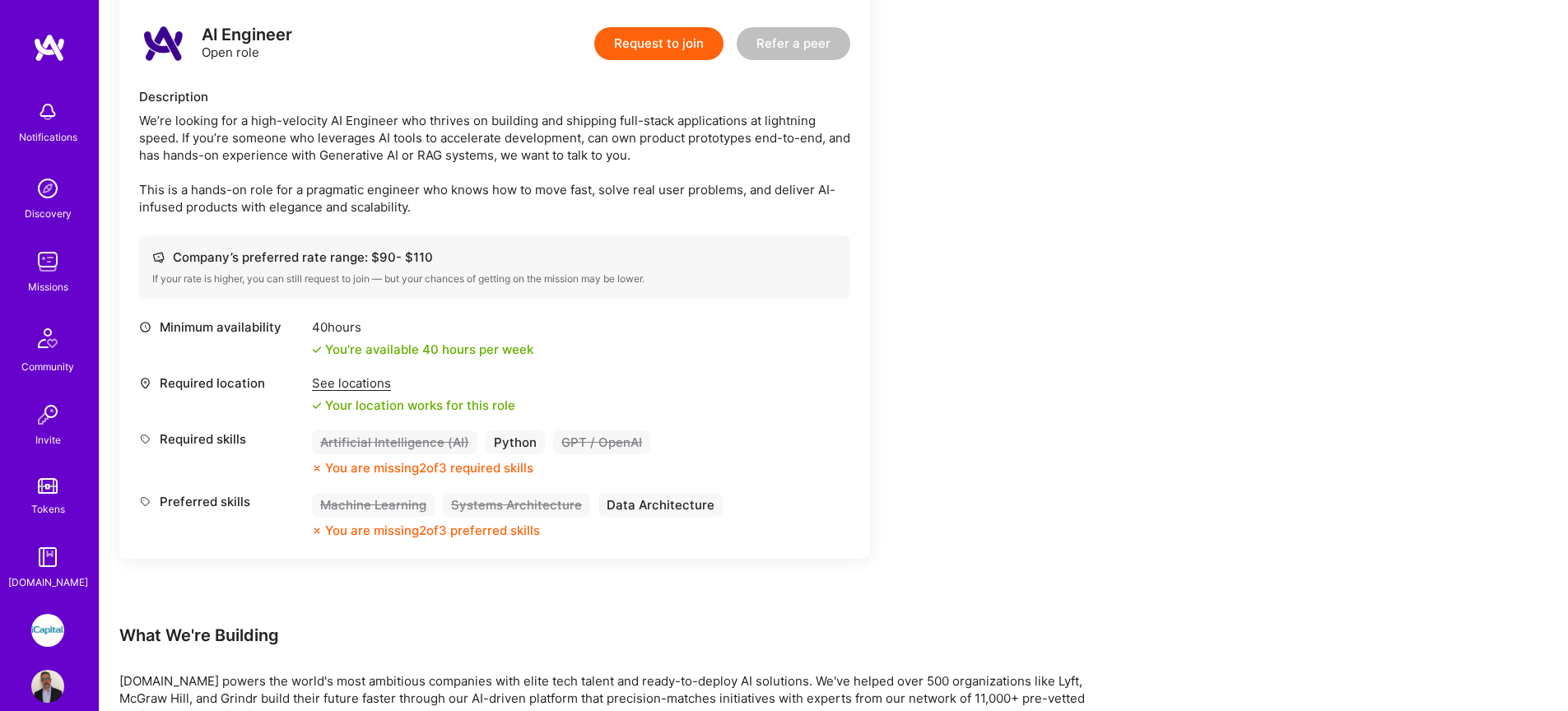
click at [48, 255] on img at bounding box center [47, 261] width 33 height 33
